Goal: Task Accomplishment & Management: Use online tool/utility

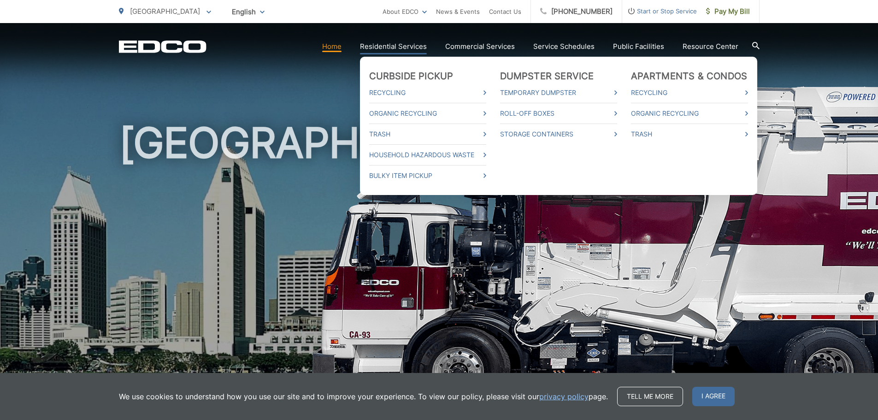
click at [402, 47] on link "Residential Services" at bounding box center [393, 46] width 67 height 11
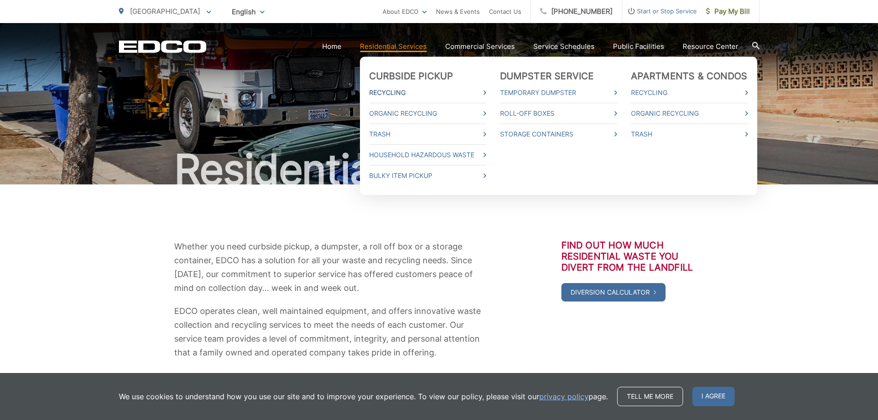
click at [486, 93] on icon at bounding box center [484, 92] width 3 height 5
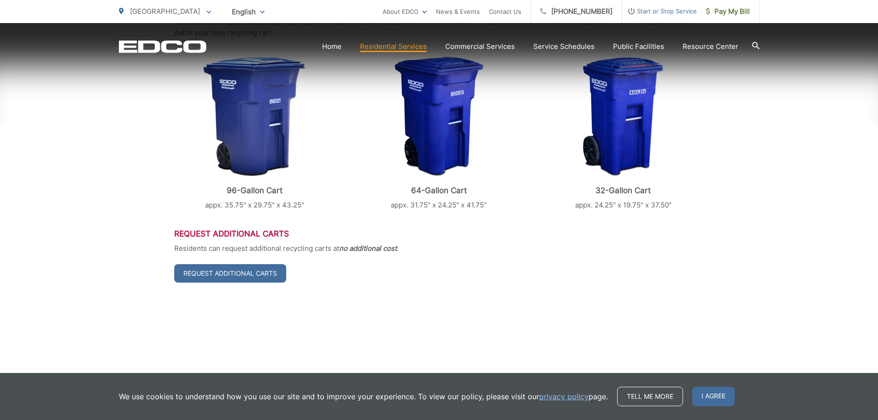
scroll to position [369, 0]
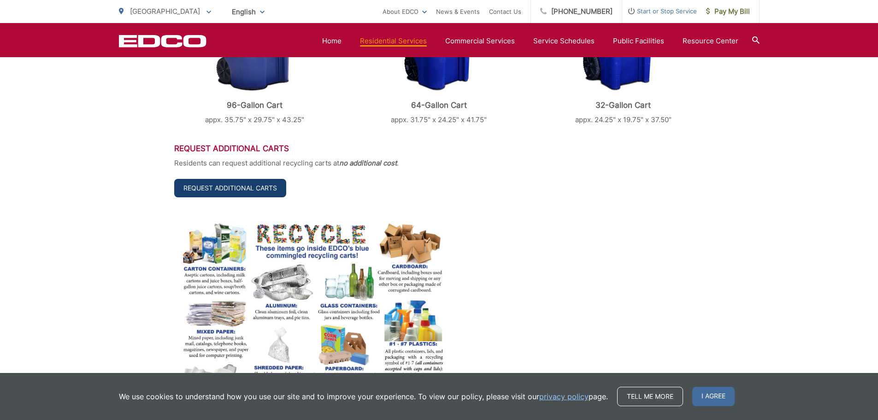
click at [236, 185] on link "Request Additional Carts" at bounding box center [230, 188] width 112 height 18
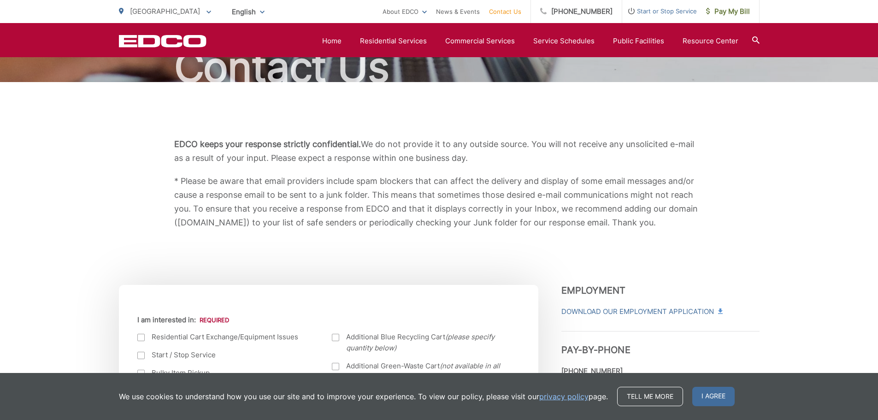
scroll to position [61, 0]
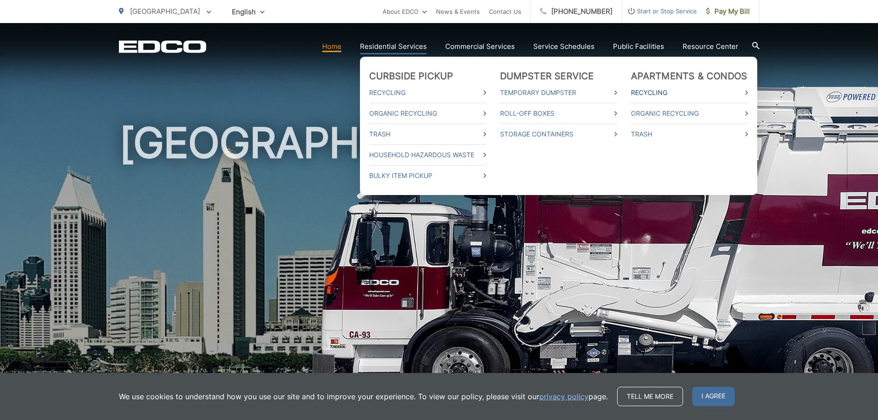
click at [646, 90] on link "Recycling" at bounding box center [689, 92] width 117 height 11
